Goal: Transaction & Acquisition: Purchase product/service

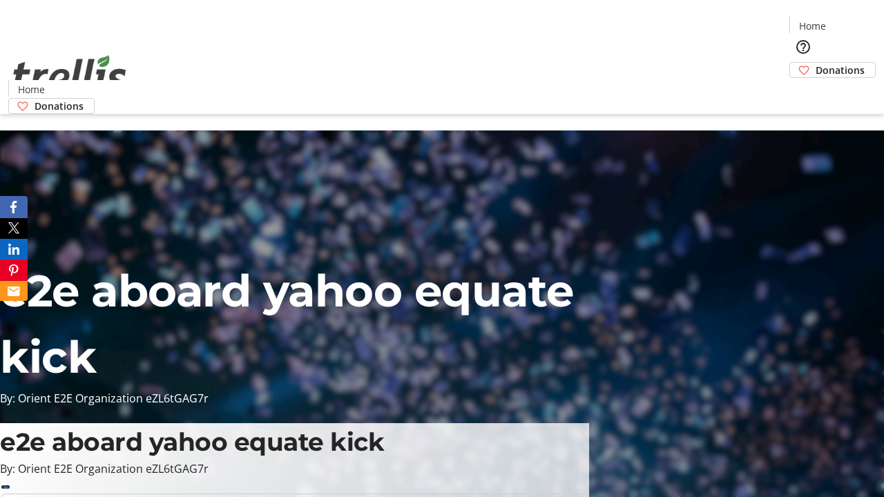
click at [816, 63] on span "Donations" at bounding box center [840, 70] width 49 height 15
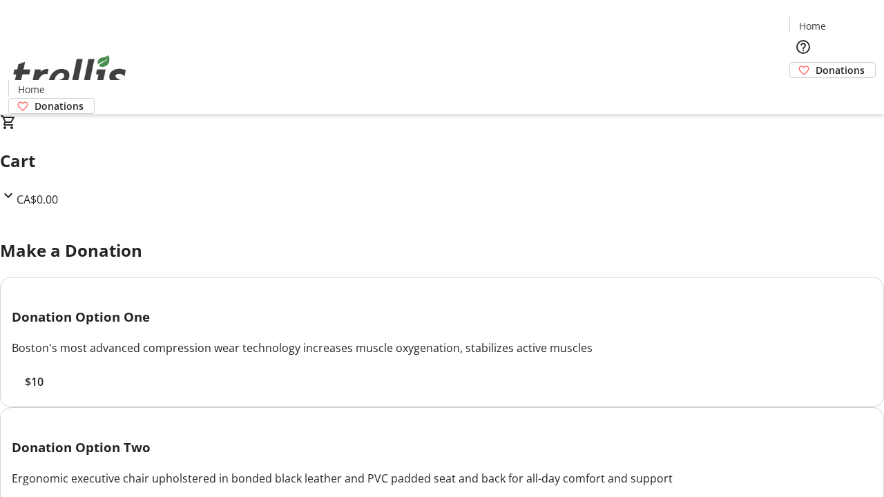
click at [44, 390] on span "$10" at bounding box center [34, 382] width 19 height 17
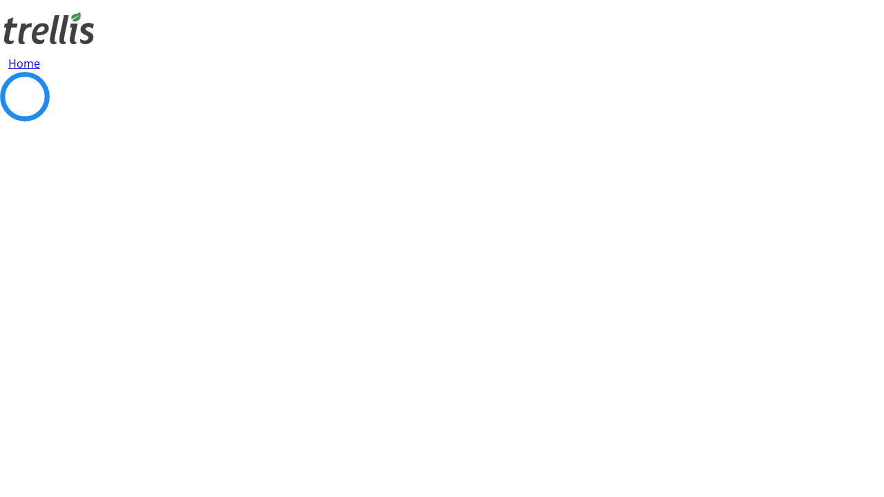
select select "CA"
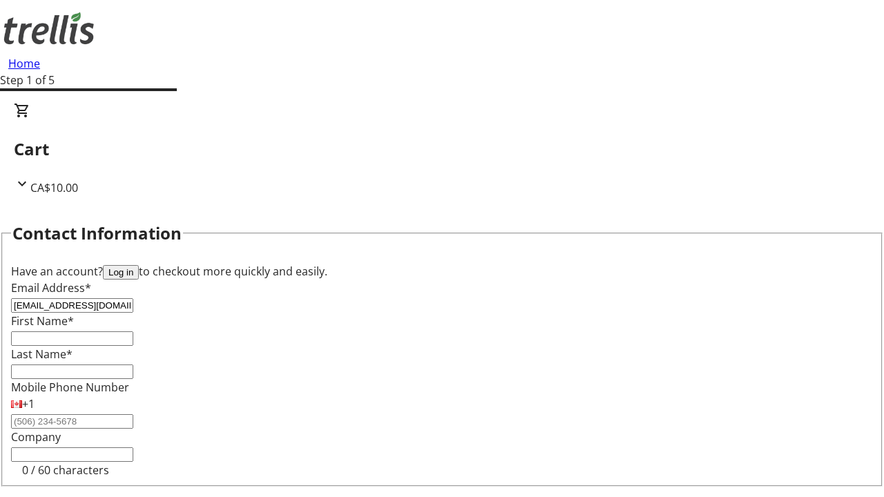
type input "[EMAIL_ADDRESS][DOMAIN_NAME]"
type input "[PERSON_NAME]"
type input "[STREET_ADDRESS][PERSON_NAME]"
type input "Kelowna"
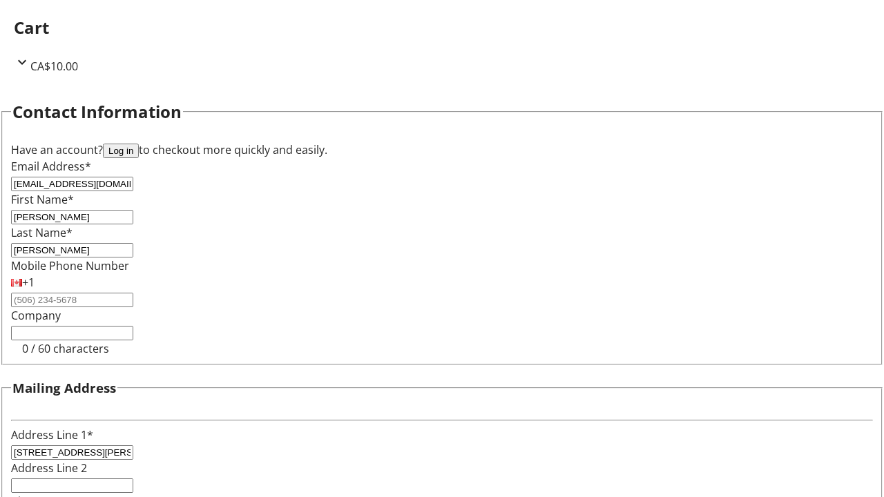
select select "BC"
type input "Kelowna"
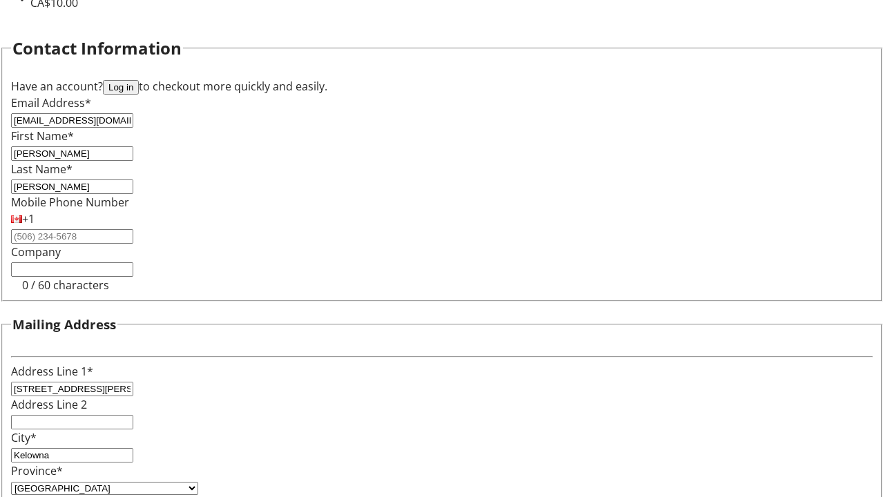
type input "V1Y 0C2"
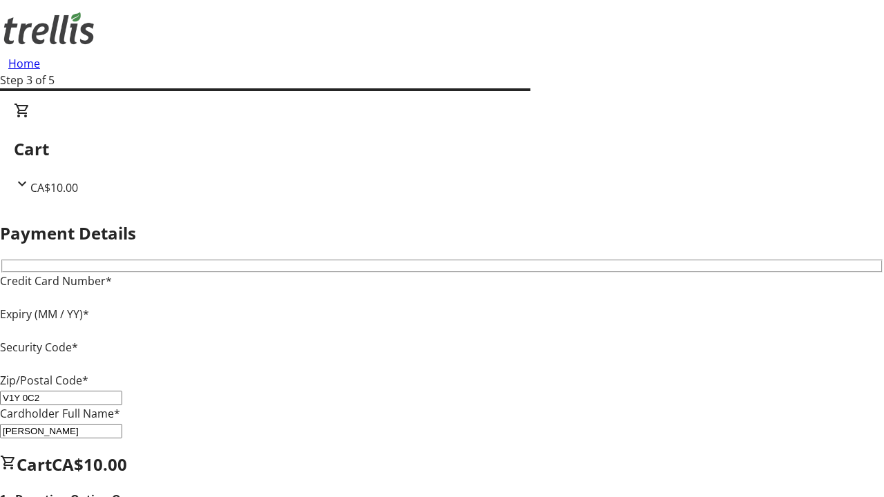
type input "V1Y 0C2"
